Goal: Information Seeking & Learning: Check status

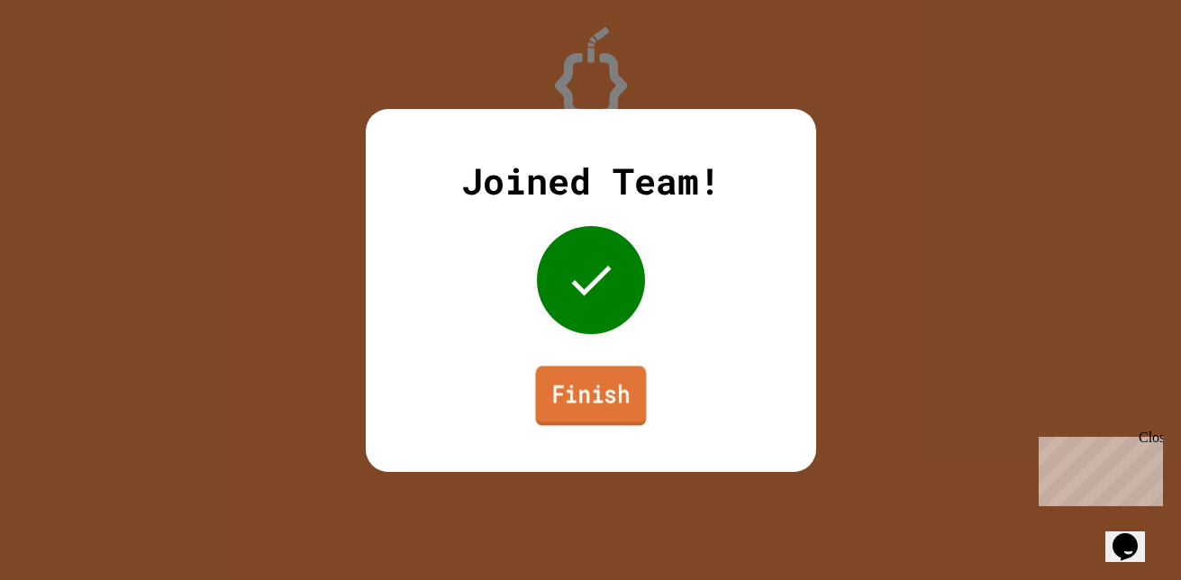
click at [554, 400] on link "Finish" at bounding box center [590, 395] width 111 height 59
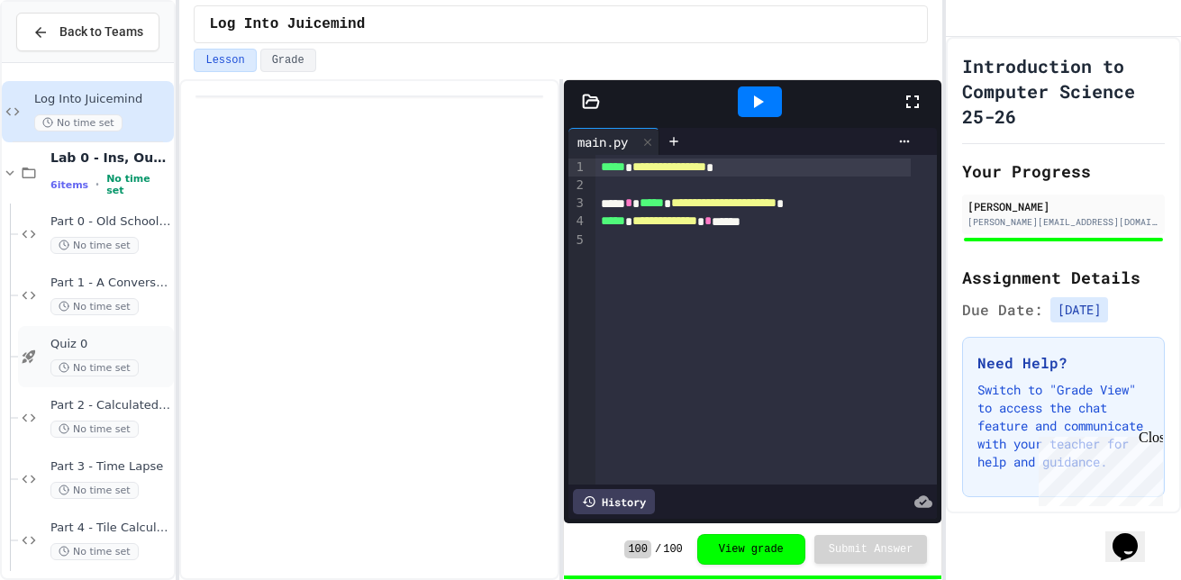
scroll to position [11, 0]
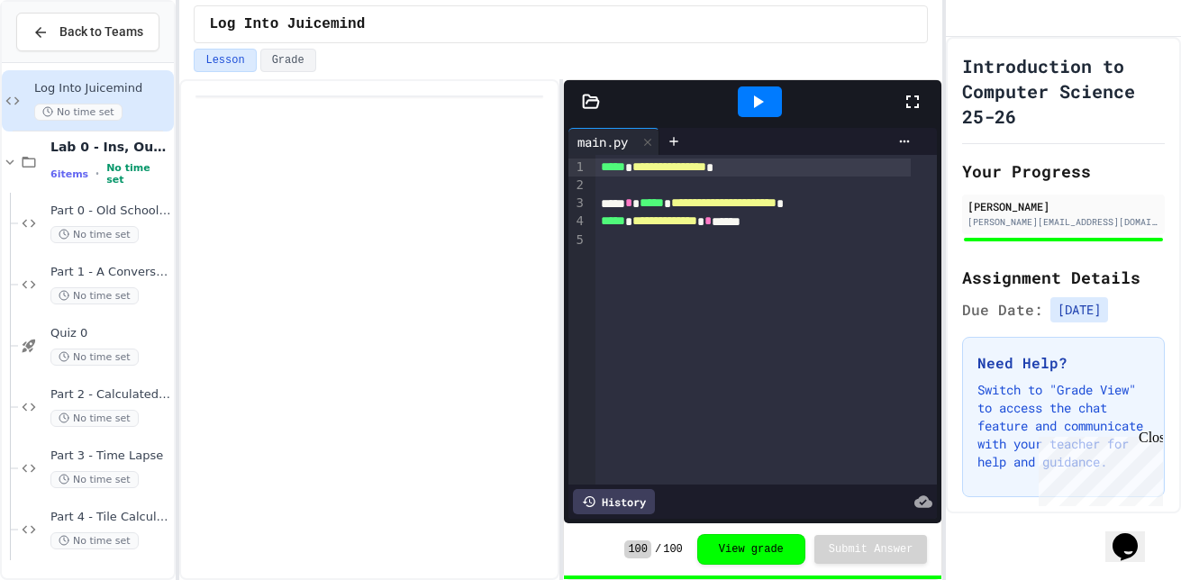
click at [107, 51] on div "Back to Teams" at bounding box center [88, 32] width 172 height 61
click at [120, 34] on span "Back to Teams" at bounding box center [101, 32] width 84 height 19
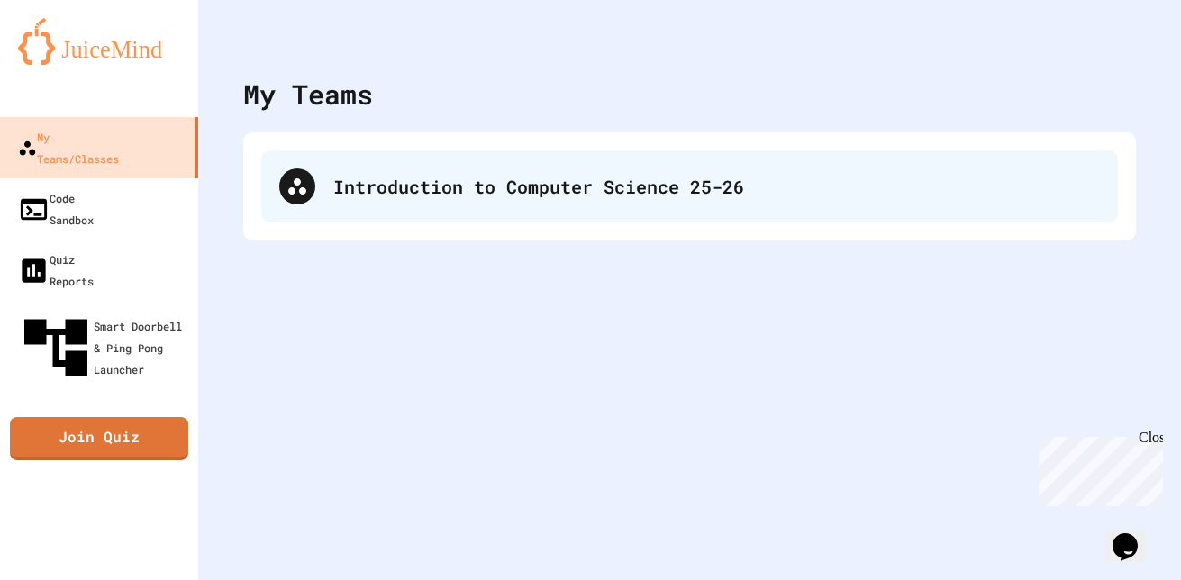
click at [354, 150] on div "Introduction to Computer Science 25-26" at bounding box center [689, 186] width 857 height 72
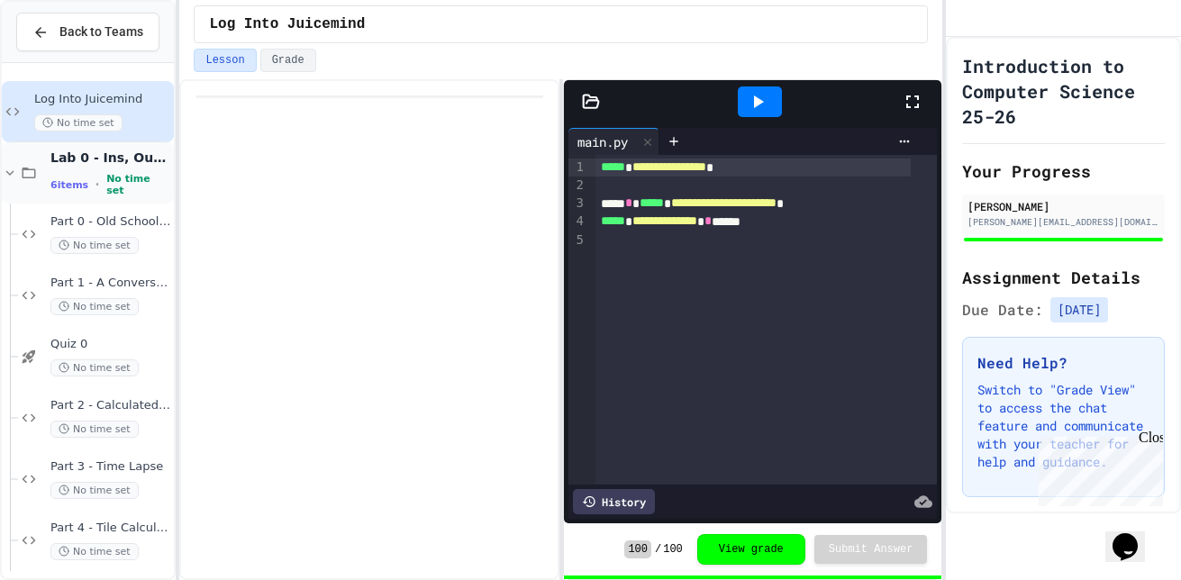
click at [133, 171] on div "Lab 0 - Ins, Outs and a Little Math 6 items • No time set" at bounding box center [110, 174] width 120 height 48
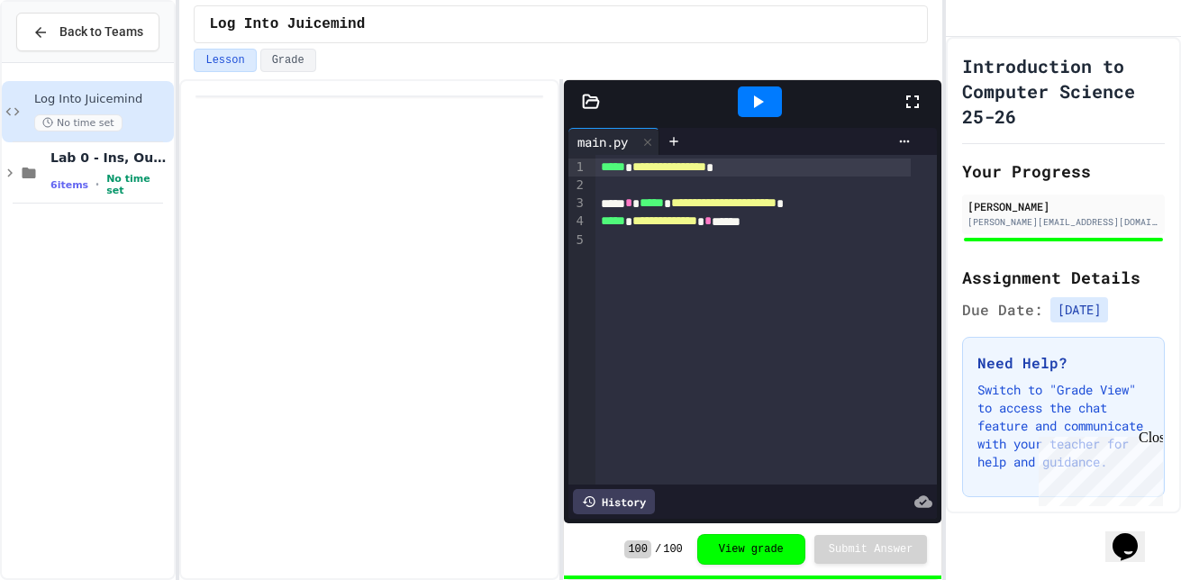
click at [133, 171] on div "Lab 0 - Ins, Outs and a Little Math 6 items • No time set" at bounding box center [110, 174] width 120 height 48
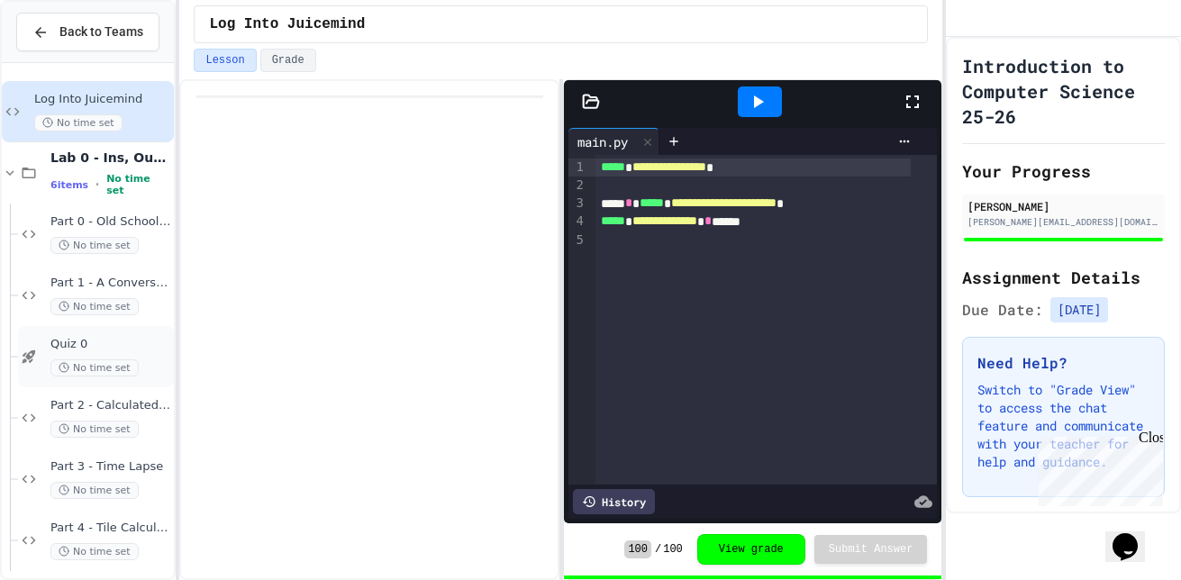
scroll to position [11, 0]
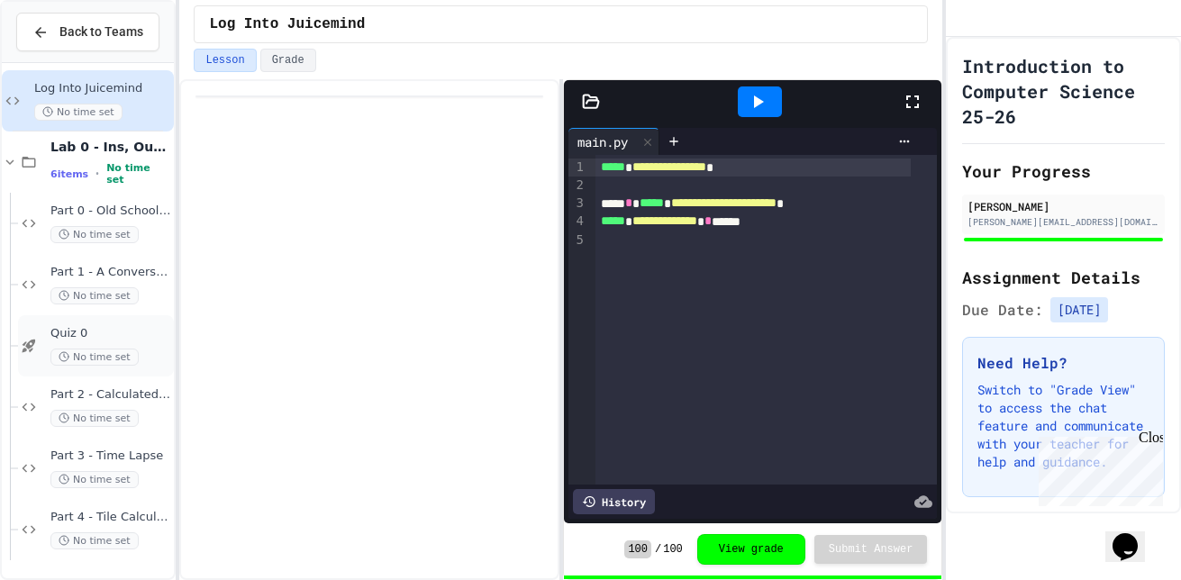
click at [117, 352] on span "No time set" at bounding box center [94, 357] width 88 height 17
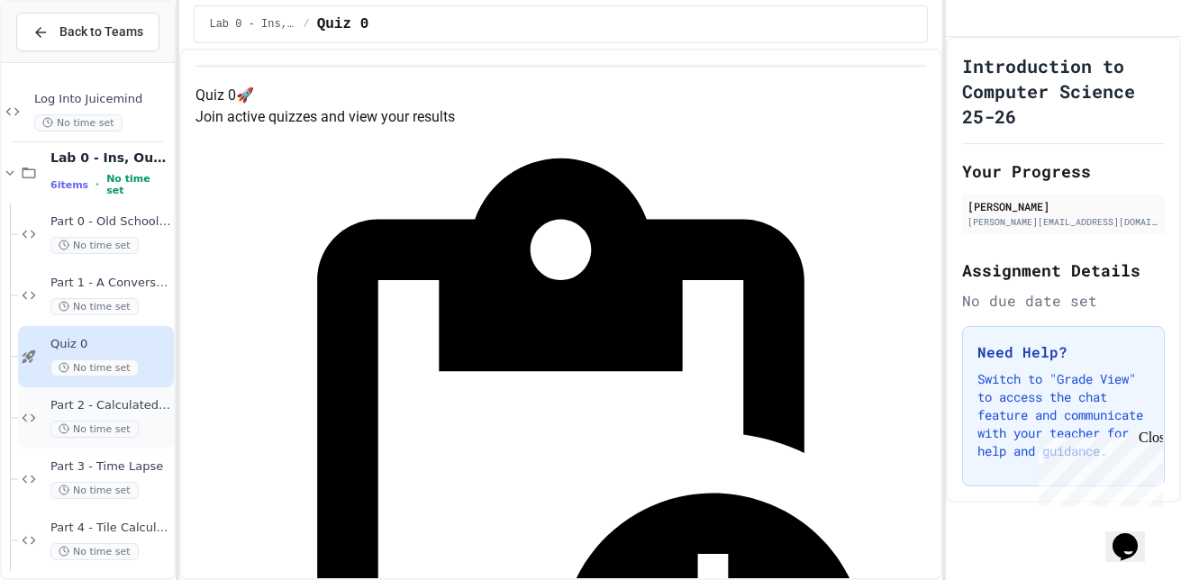
scroll to position [11, 0]
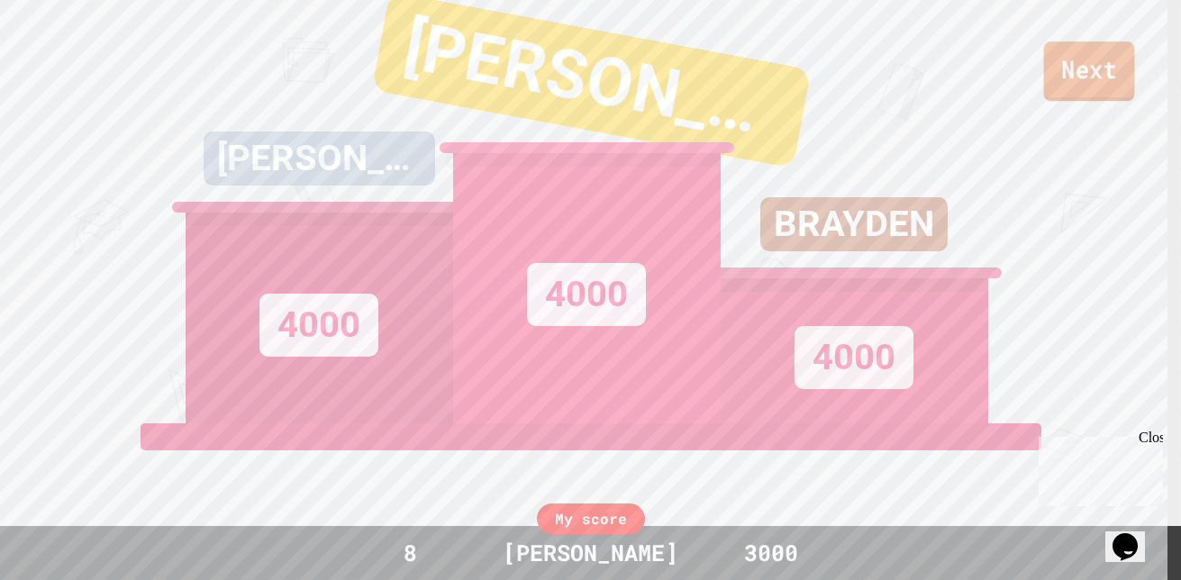
click at [1096, 64] on link "Next" at bounding box center [1089, 70] width 91 height 59
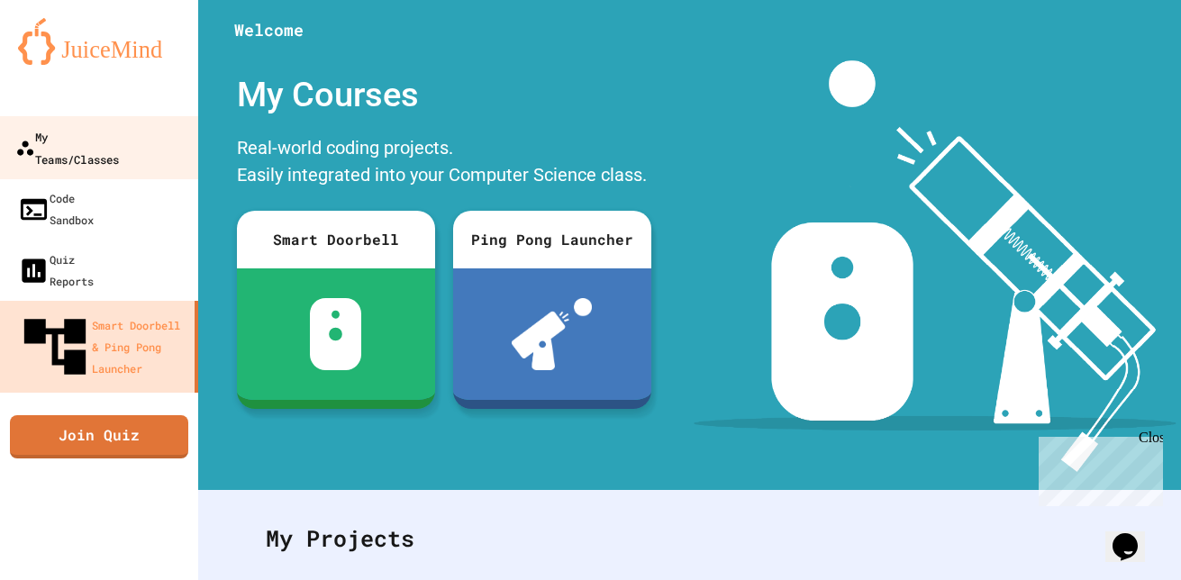
click at [103, 145] on div "My Teams/Classes" at bounding box center [67, 147] width 104 height 44
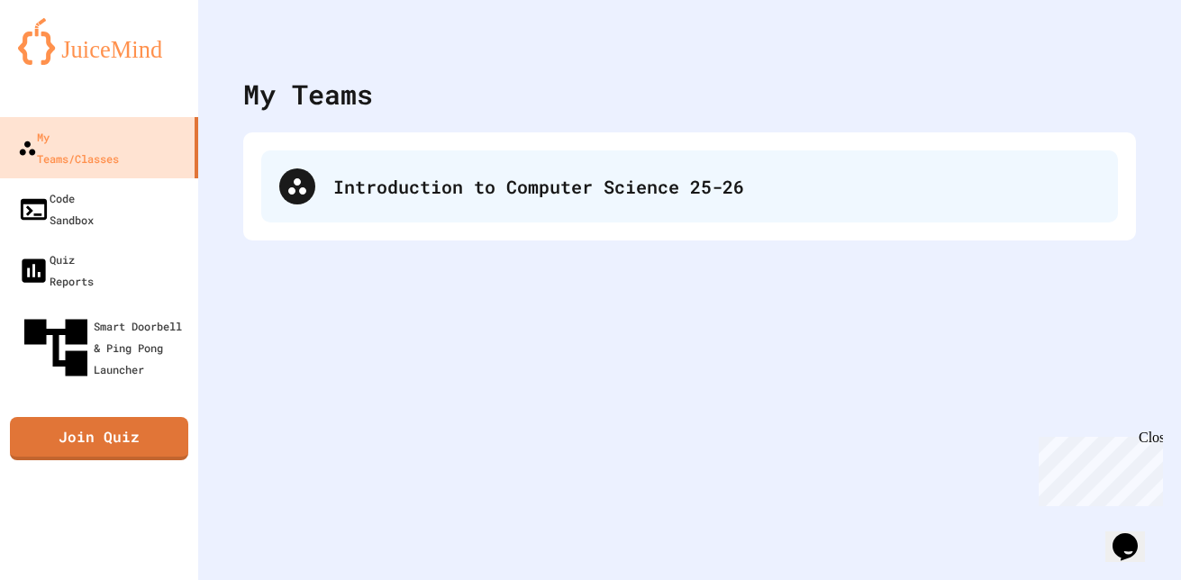
click at [364, 214] on div "Introduction to Computer Science 25-26" at bounding box center [689, 186] width 857 height 72
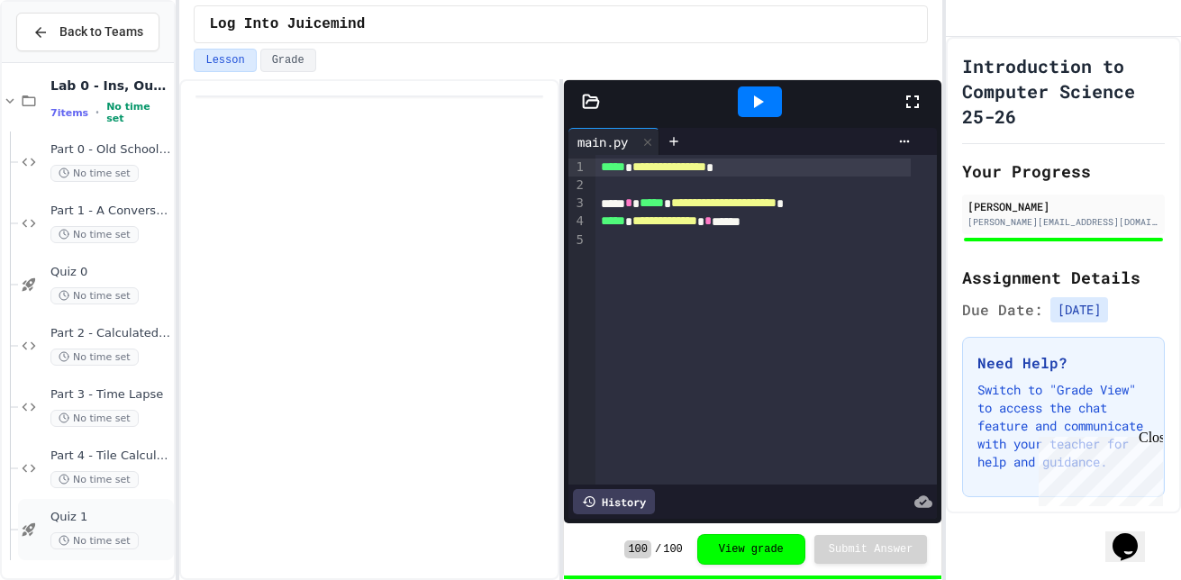
click at [109, 527] on div "Quiz 1 No time set" at bounding box center [110, 530] width 120 height 40
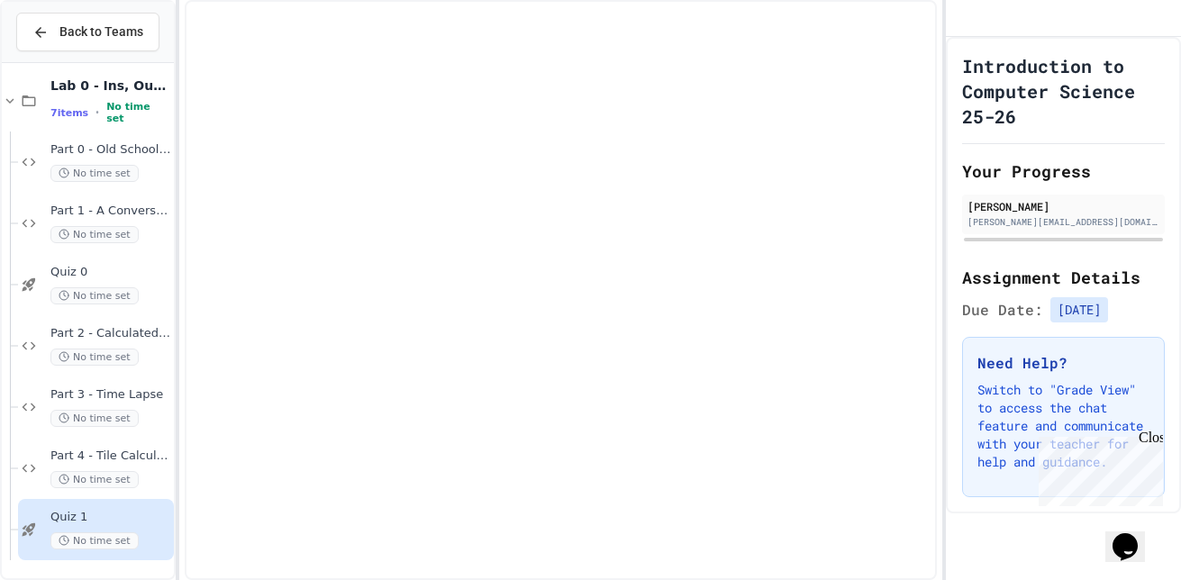
scroll to position [50, 0]
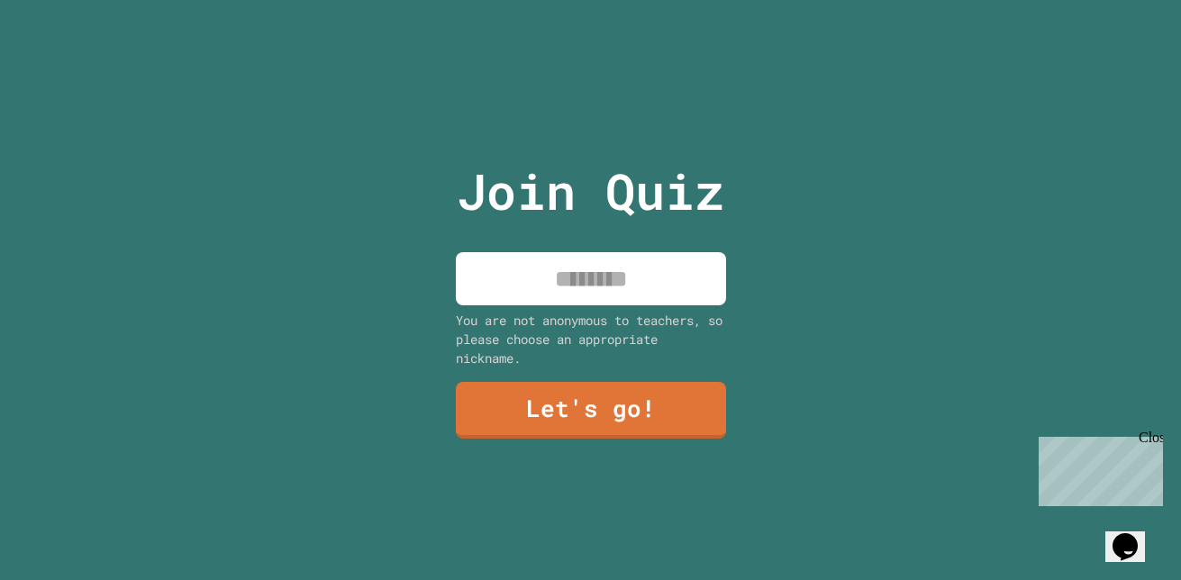
click at [648, 277] on input at bounding box center [591, 278] width 270 height 53
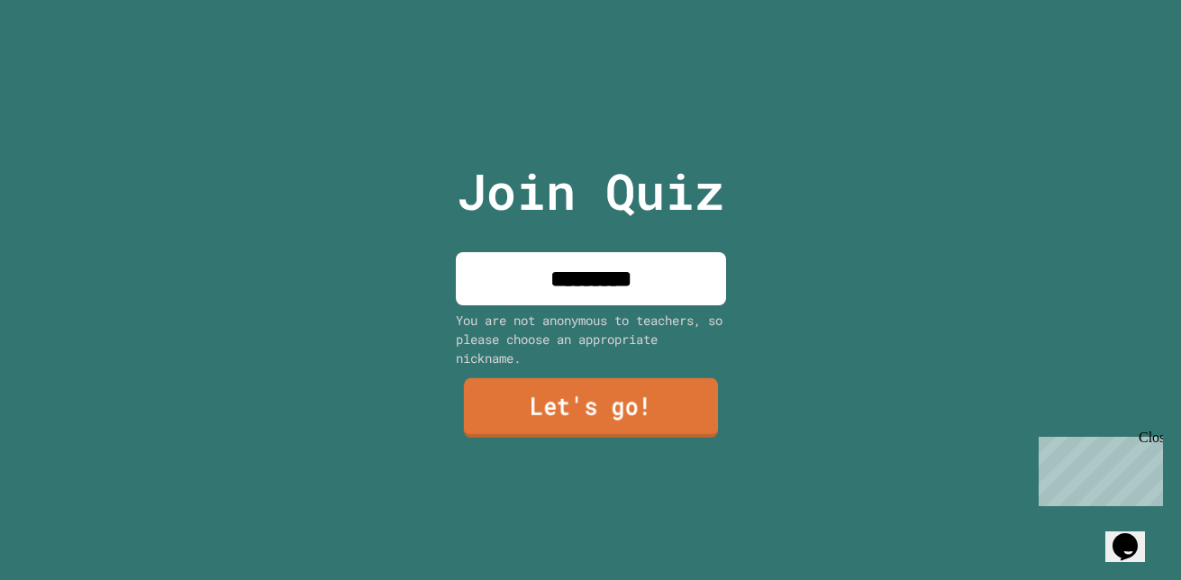
type input "*********"
click at [564, 422] on link "Let's go!" at bounding box center [590, 407] width 254 height 59
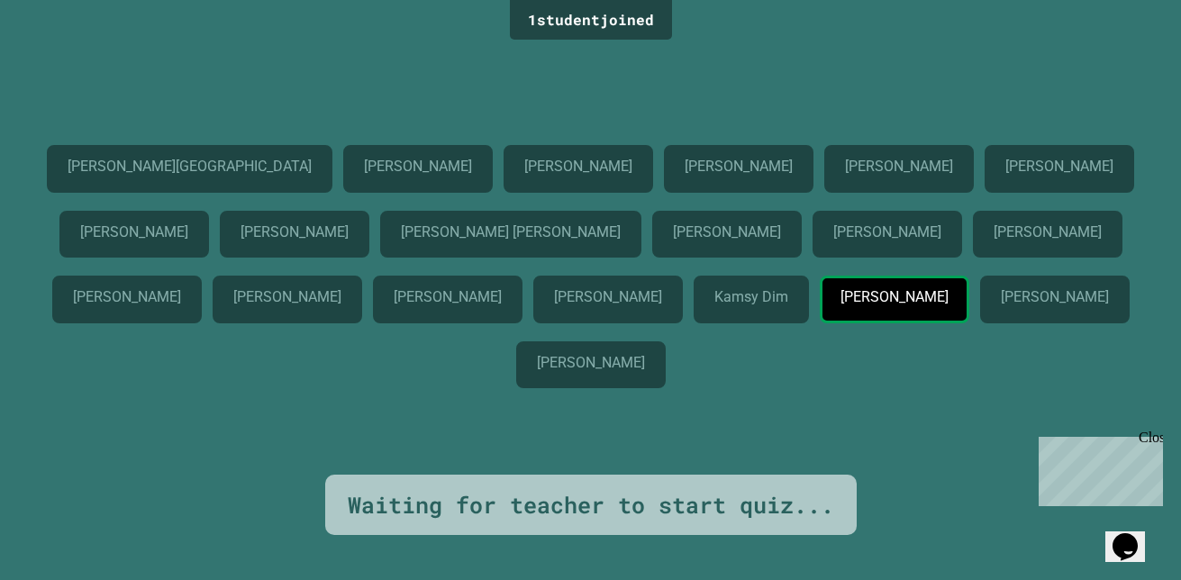
click at [798, 494] on div "Waiting for teacher to start quiz..." at bounding box center [591, 505] width 486 height 34
click at [644, 371] on p "Alex Gonzalez" at bounding box center [590, 363] width 107 height 16
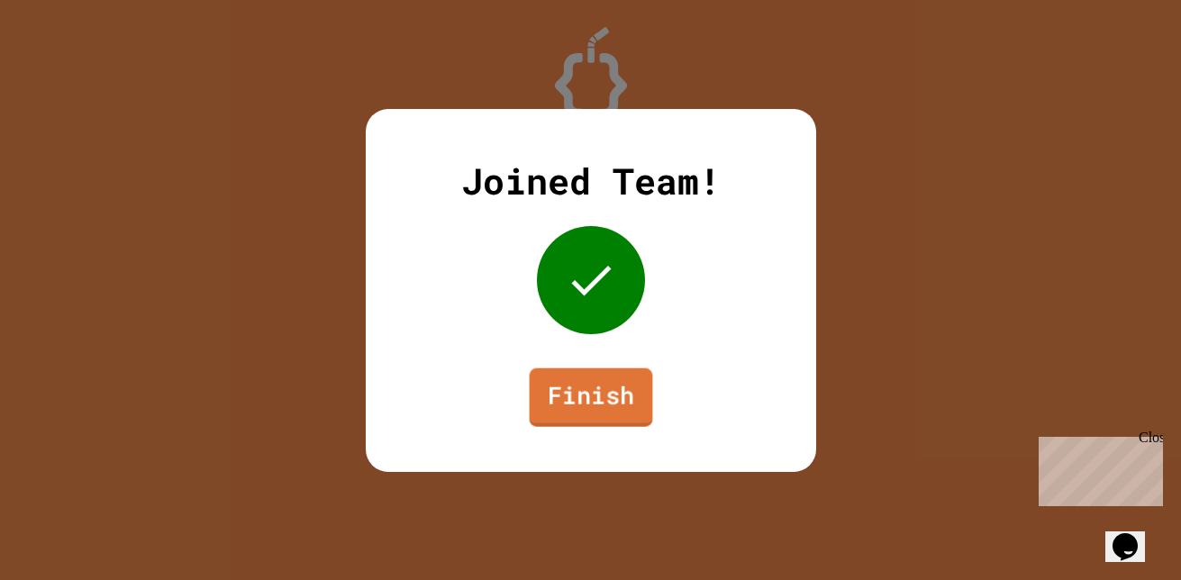
click at [559, 397] on link "Finish" at bounding box center [590, 397] width 123 height 59
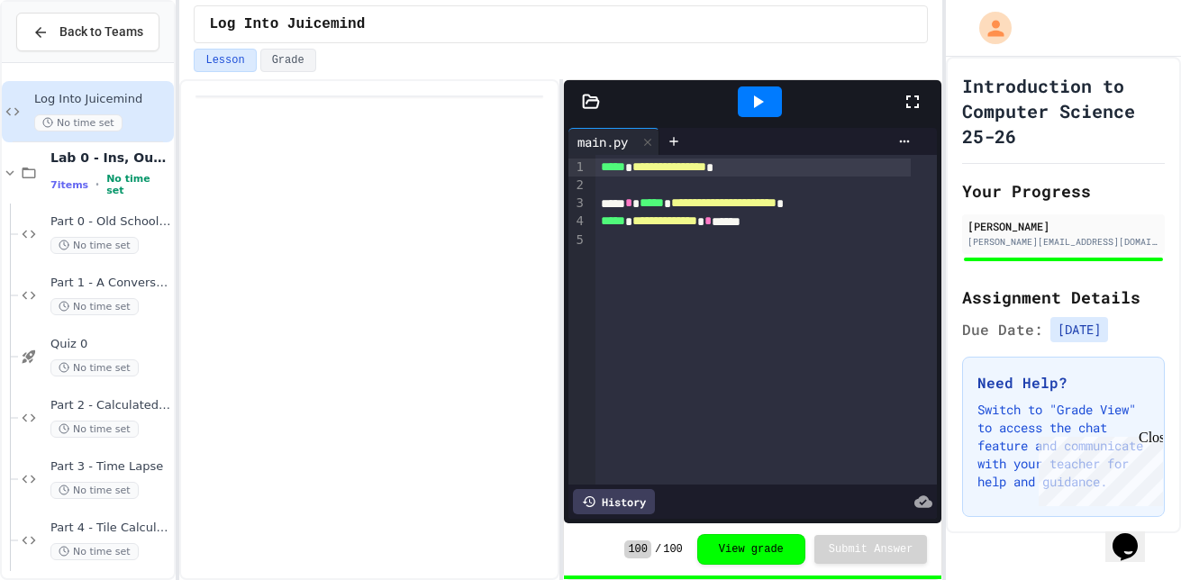
scroll to position [72, 0]
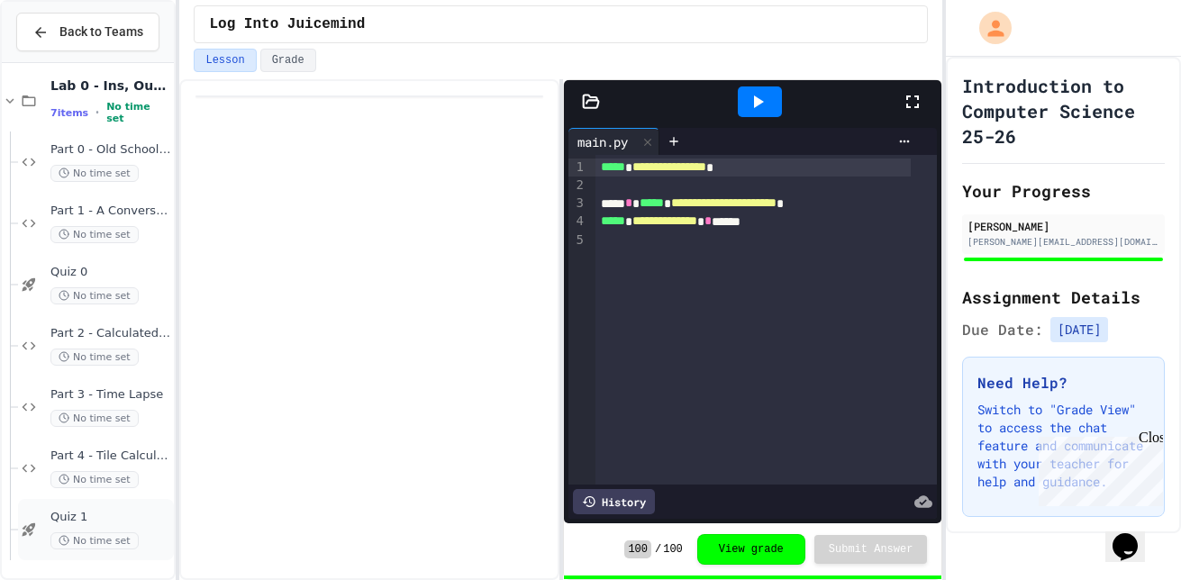
click at [104, 522] on span "Quiz 1" at bounding box center [110, 517] width 120 height 15
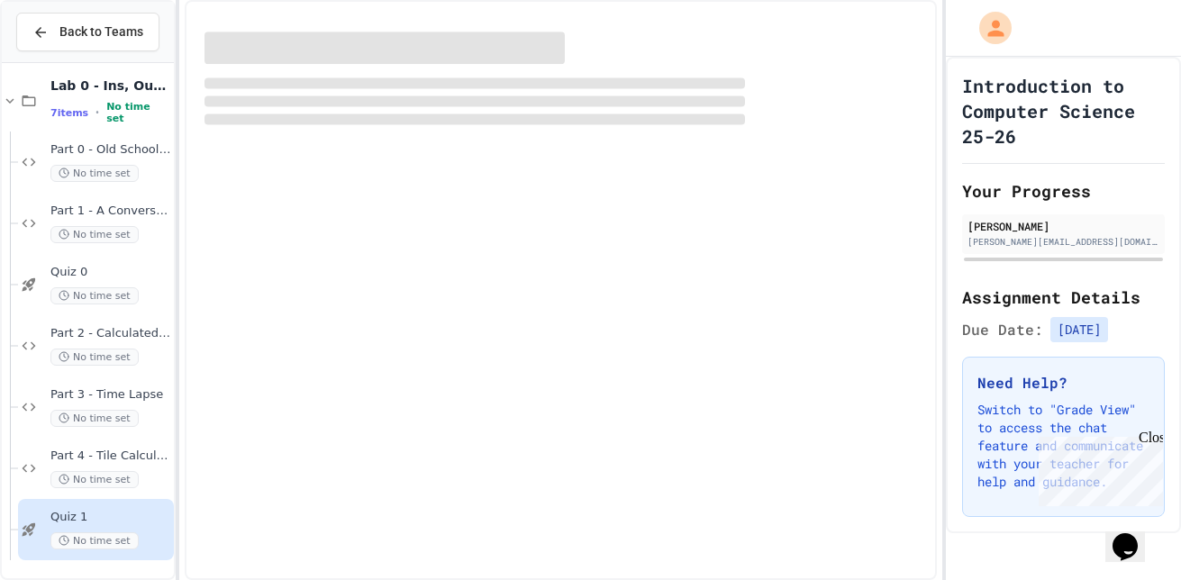
scroll to position [50, 0]
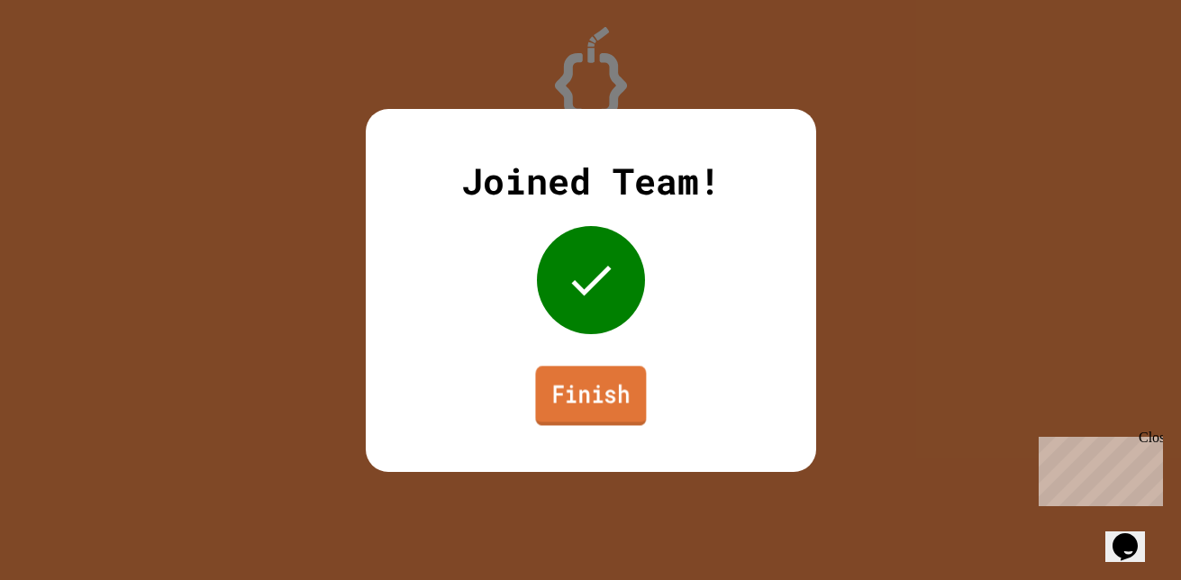
click at [572, 403] on link "Finish" at bounding box center [590, 395] width 111 height 59
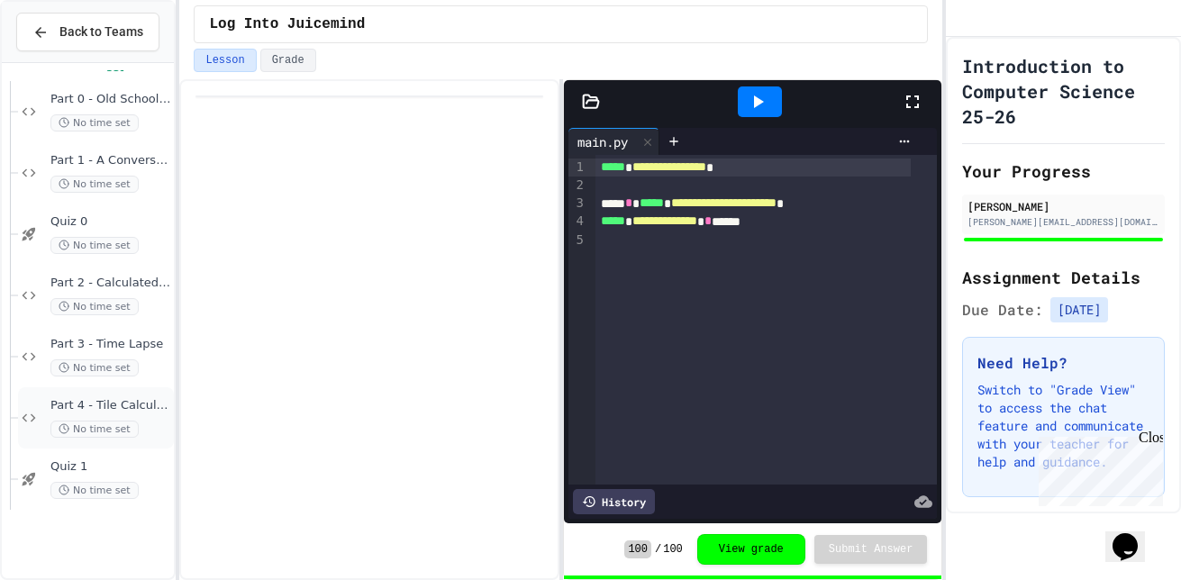
click at [104, 395] on div "Part 4 - Tile Calculator No time set" at bounding box center [96, 417] width 156 height 61
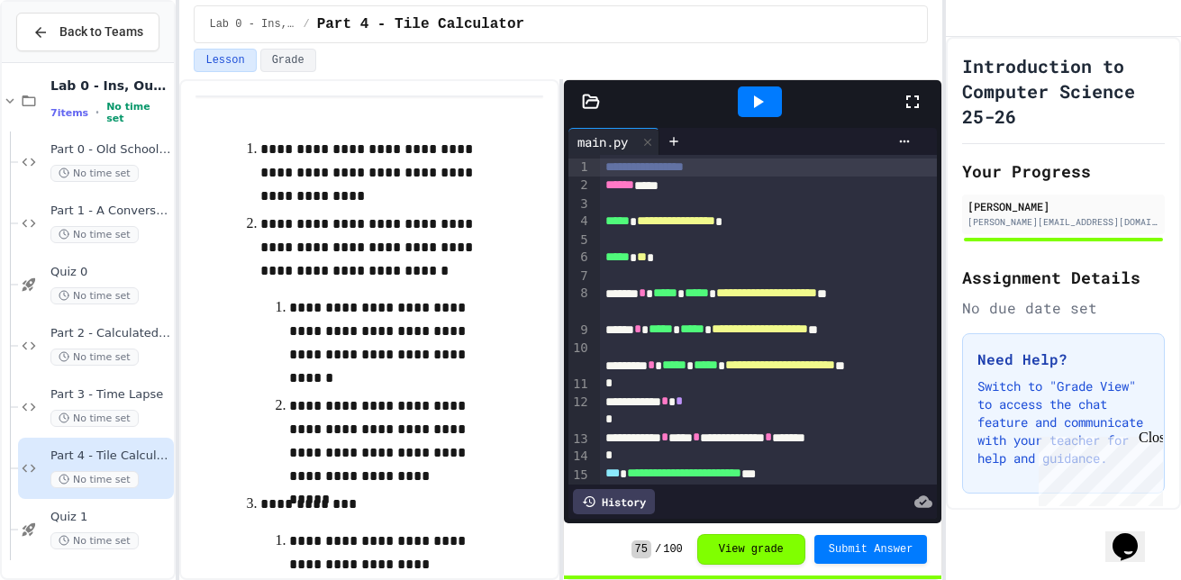
scroll to position [72, 0]
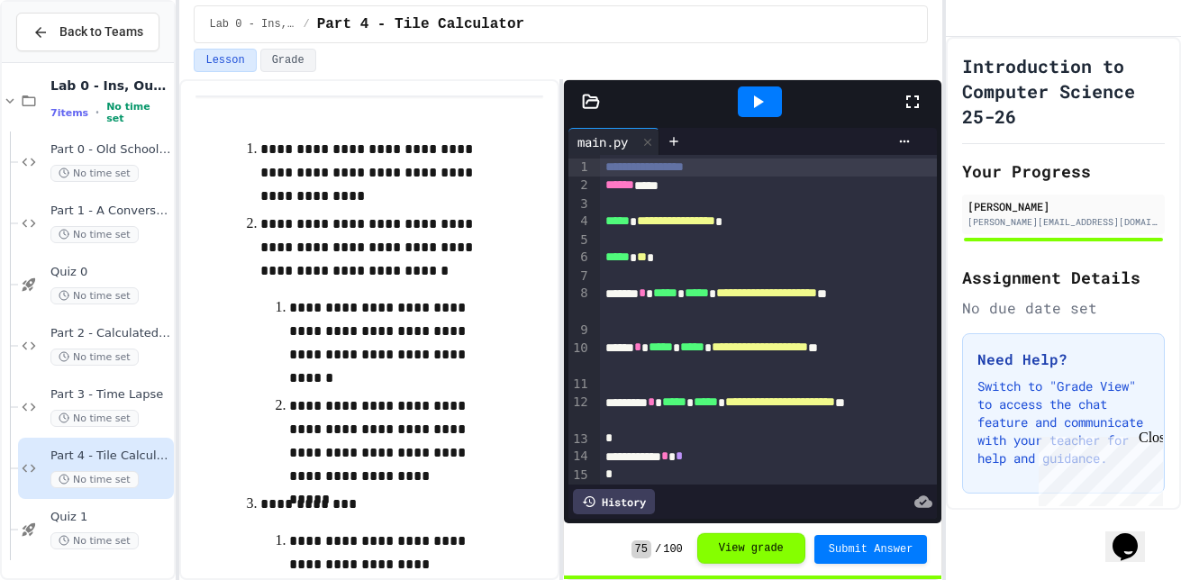
click at [742, 554] on button "View grade" at bounding box center [751, 548] width 108 height 31
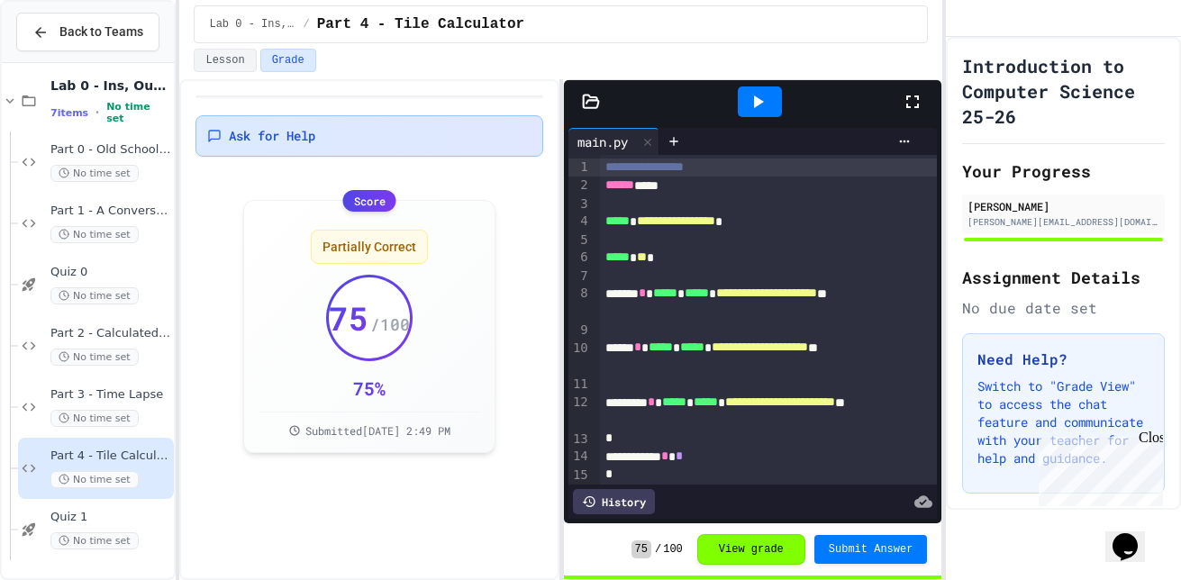
click at [315, 132] on span "Ask for Help" at bounding box center [272, 136] width 86 height 18
